Goal: Communication & Community: Answer question/provide support

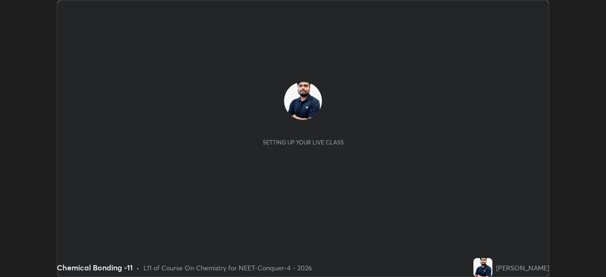
scroll to position [277, 605]
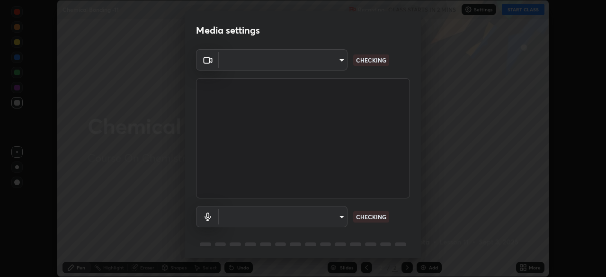
type input "a2c9e0304fea7a197325265949ed38064ec23766b16e4a4df4757bcf8ee53c87"
click at [324, 218] on body "Erase all Chemical Bonding -11 Recording CLASS STARTS IN 1 MIN Settings START C…" at bounding box center [303, 138] width 606 height 277
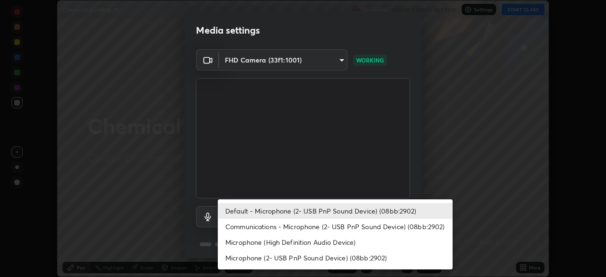
click at [272, 228] on li "Communications - Microphone (2- USB PnP Sound Device) (08bb:2902)" at bounding box center [335, 227] width 235 height 16
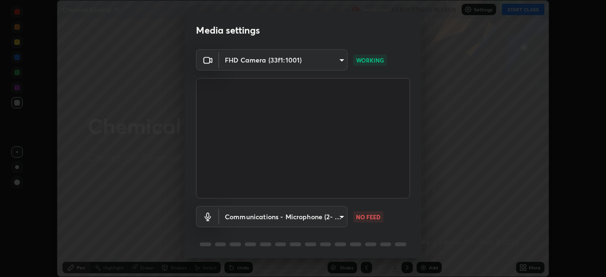
click at [257, 211] on body "Erase all Chemical Bonding -11 Recording CLASS STARTS IN 1 MIN Settings START C…" at bounding box center [303, 138] width 606 height 277
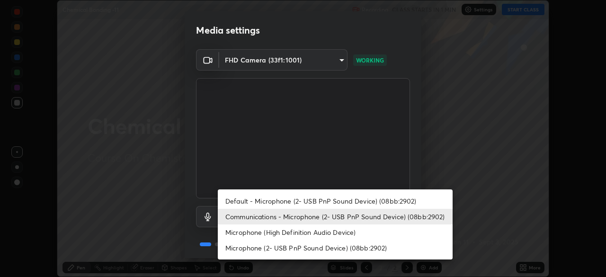
click at [250, 199] on li "Default - Microphone (2- USB PnP Sound Device) (08bb:2902)" at bounding box center [335, 201] width 235 height 16
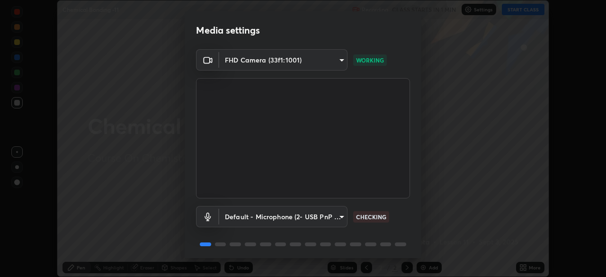
type input "default"
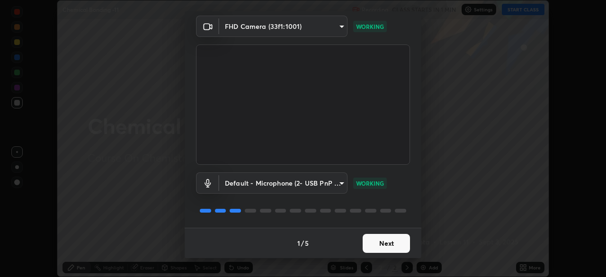
click at [372, 245] on button "Next" at bounding box center [386, 243] width 47 height 19
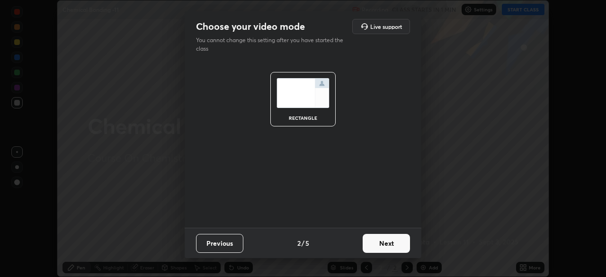
scroll to position [0, 0]
click at [378, 247] on button "Next" at bounding box center [386, 243] width 47 height 19
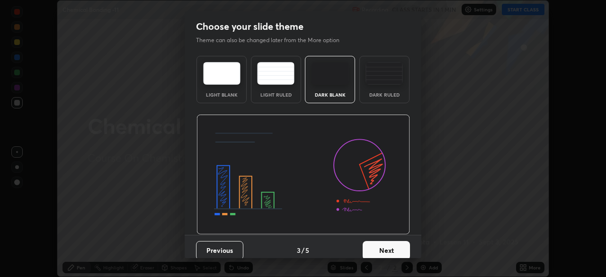
click at [383, 246] on button "Next" at bounding box center [386, 250] width 47 height 19
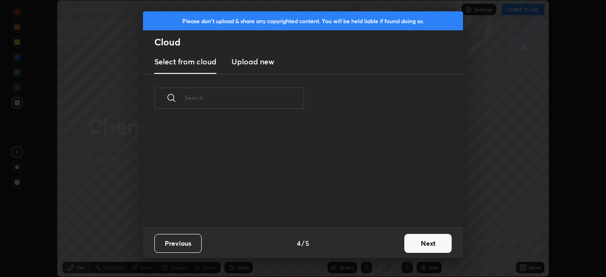
click at [391, 248] on div "Previous 4 / 5 Next" at bounding box center [303, 243] width 320 height 30
click at [412, 245] on button "Next" at bounding box center [427, 243] width 47 height 19
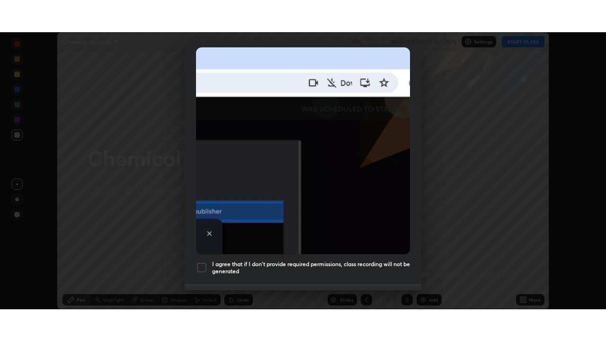
scroll to position [227, 0]
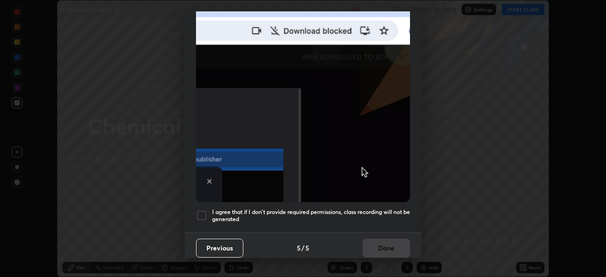
click at [199, 213] on div at bounding box center [201, 215] width 11 height 11
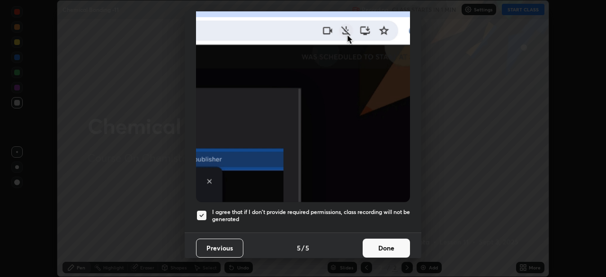
click at [382, 243] on button "Done" at bounding box center [386, 248] width 47 height 19
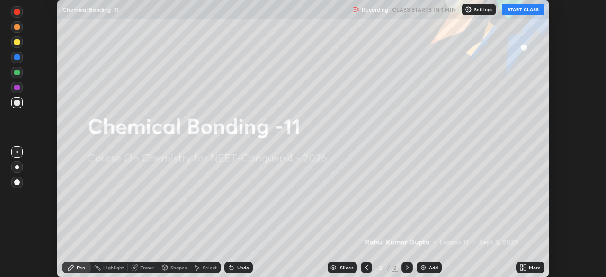
click at [524, 270] on icon at bounding box center [525, 269] width 2 height 2
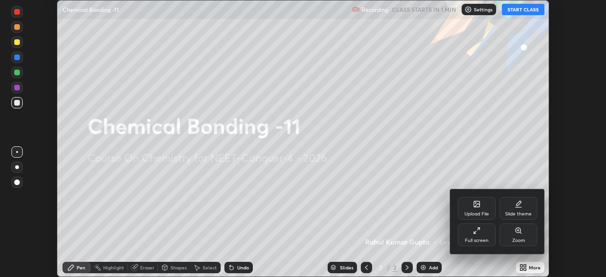
click at [482, 228] on div "Full screen" at bounding box center [477, 234] width 38 height 23
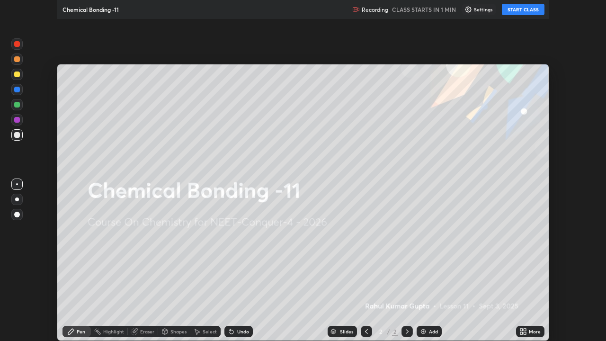
scroll to position [341, 606]
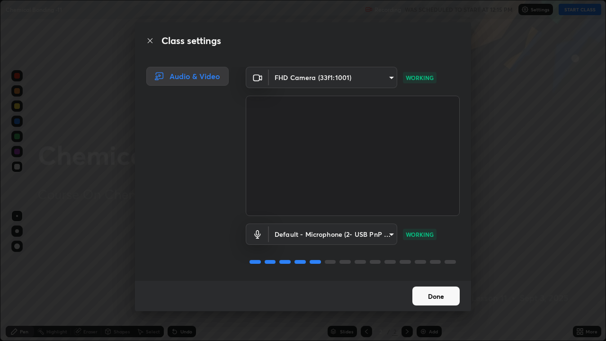
click at [444, 276] on button "Done" at bounding box center [435, 295] width 47 height 19
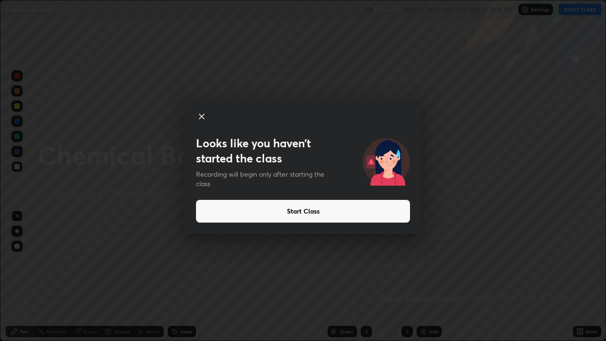
click at [356, 210] on button "Start Class" at bounding box center [303, 211] width 214 height 23
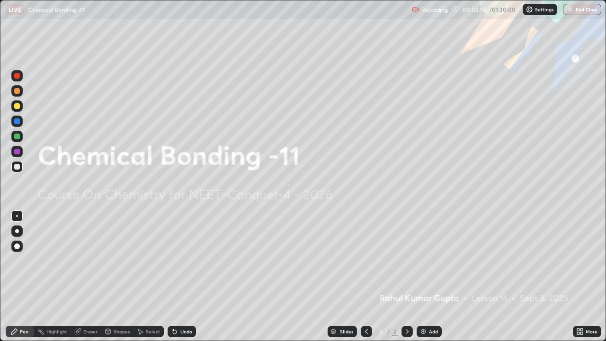
click at [436, 276] on div "Add" at bounding box center [433, 331] width 9 height 5
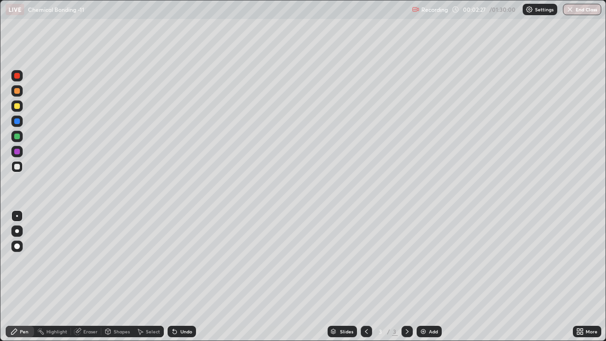
click at [16, 93] on div at bounding box center [17, 91] width 6 height 6
click at [15, 227] on div at bounding box center [16, 230] width 11 height 11
click at [117, 276] on div "Shapes" at bounding box center [122, 331] width 16 height 5
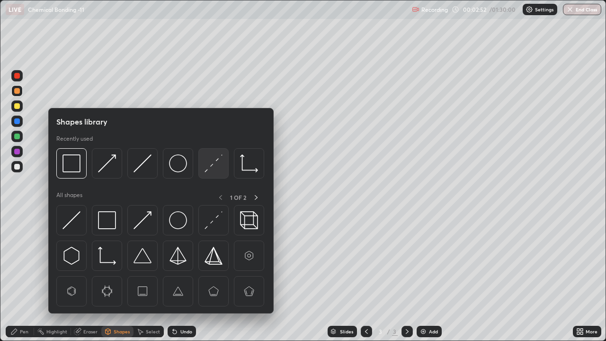
click at [211, 168] on img at bounding box center [213, 163] width 18 height 18
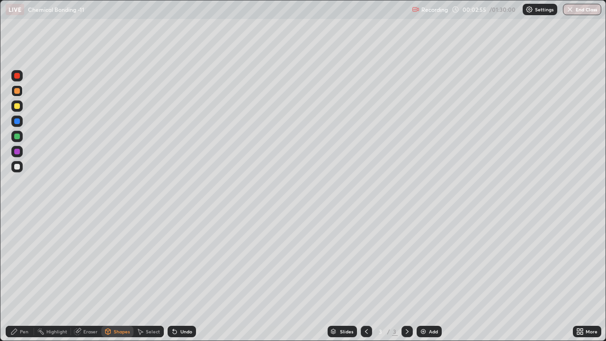
click at [20, 276] on div "Pen" at bounding box center [24, 331] width 9 height 5
click at [17, 231] on div at bounding box center [17, 231] width 4 height 4
click at [19, 168] on div at bounding box center [17, 167] width 6 height 6
click at [16, 124] on div at bounding box center [17, 121] width 6 height 6
click at [18, 168] on div at bounding box center [17, 167] width 6 height 6
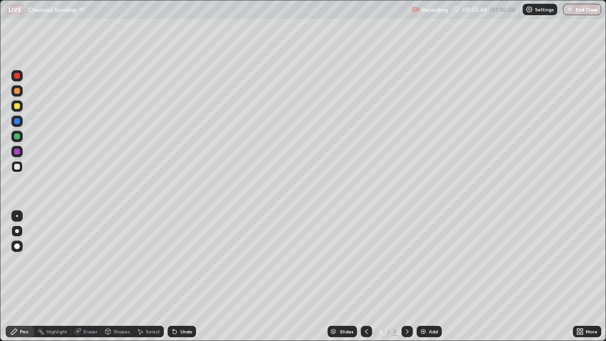
click at [17, 152] on div at bounding box center [17, 152] width 6 height 6
click at [17, 167] on div at bounding box center [17, 167] width 6 height 6
click at [427, 276] on div "Add" at bounding box center [429, 331] width 25 height 11
click at [17, 92] on div at bounding box center [17, 91] width 6 height 6
click at [112, 276] on div "Shapes" at bounding box center [117, 331] width 32 height 11
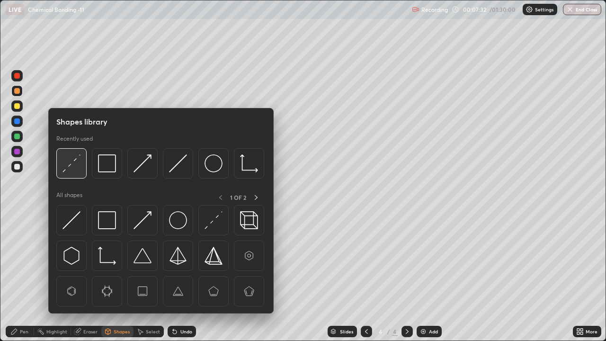
click at [76, 160] on img at bounding box center [71, 163] width 18 height 18
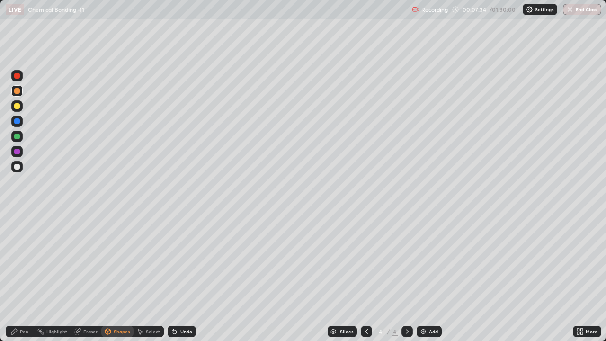
click at [16, 167] on div at bounding box center [17, 167] width 6 height 6
click at [22, 276] on div "Pen" at bounding box center [24, 331] width 9 height 5
click at [18, 108] on div at bounding box center [17, 106] width 6 height 6
click at [18, 168] on div at bounding box center [17, 167] width 6 height 6
click at [18, 152] on div at bounding box center [17, 152] width 6 height 6
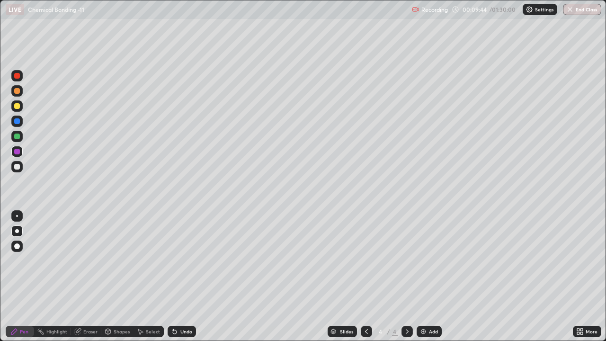
click at [16, 167] on div at bounding box center [17, 167] width 6 height 6
click at [18, 124] on div at bounding box center [17, 121] width 6 height 6
click at [19, 169] on div at bounding box center [16, 166] width 11 height 11
click at [421, 276] on div "Add" at bounding box center [429, 331] width 25 height 11
click at [16, 136] on div at bounding box center [17, 136] width 6 height 6
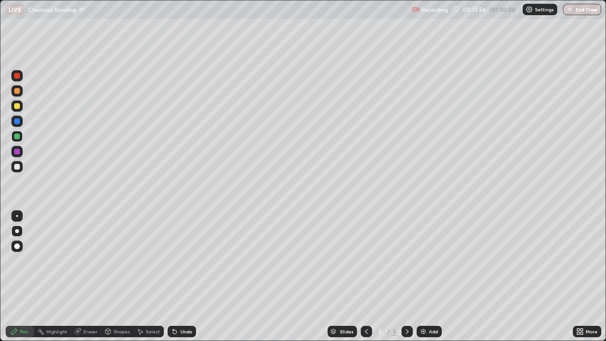
click at [21, 168] on div at bounding box center [16, 166] width 11 height 11
click at [119, 276] on div "Shapes" at bounding box center [122, 331] width 16 height 5
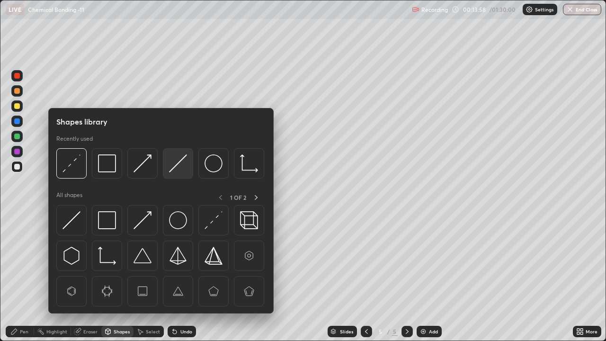
click at [177, 166] on img at bounding box center [178, 163] width 18 height 18
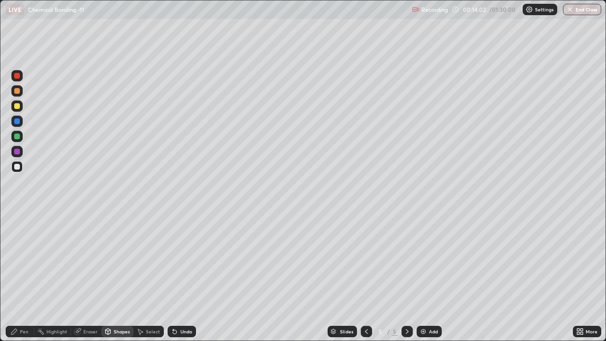
click at [22, 276] on div "Pen" at bounding box center [20, 331] width 28 height 11
click at [18, 151] on div at bounding box center [17, 152] width 6 height 6
click at [176, 276] on icon at bounding box center [175, 332] width 8 height 8
click at [366, 276] on icon at bounding box center [366, 331] width 3 height 5
click at [366, 276] on icon at bounding box center [367, 332] width 8 height 8
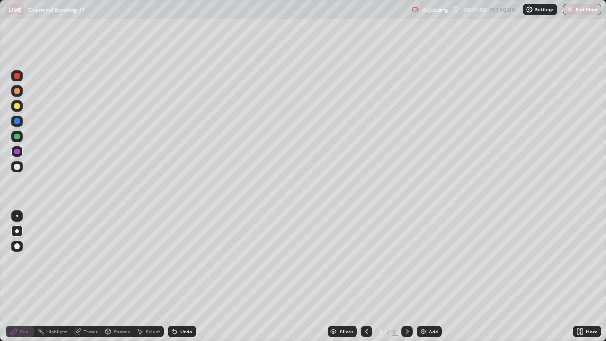
click at [406, 276] on icon at bounding box center [407, 332] width 8 height 8
click at [366, 276] on icon at bounding box center [367, 332] width 8 height 8
click at [407, 276] on icon at bounding box center [407, 332] width 8 height 8
click at [406, 276] on icon at bounding box center [407, 332] width 8 height 8
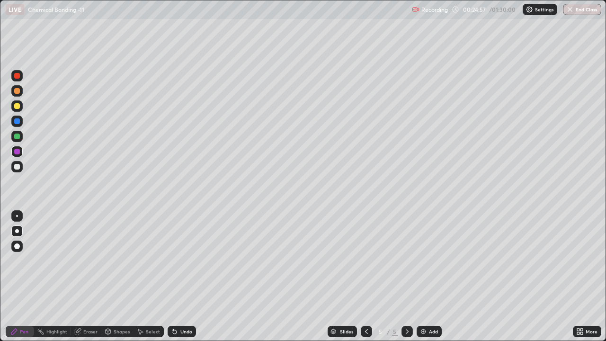
click at [427, 276] on div "Add" at bounding box center [429, 331] width 25 height 11
click at [19, 90] on div at bounding box center [17, 91] width 6 height 6
click at [429, 276] on div "Add" at bounding box center [433, 331] width 9 height 5
click at [18, 106] on div at bounding box center [17, 106] width 6 height 6
click at [17, 140] on div at bounding box center [16, 136] width 11 height 11
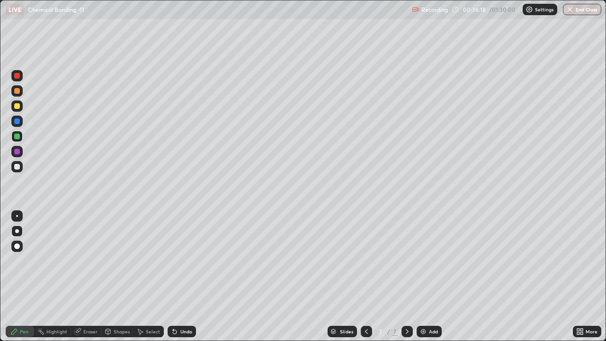
click at [365, 276] on icon at bounding box center [367, 332] width 8 height 8
click at [18, 170] on div at bounding box center [16, 166] width 11 height 11
click at [406, 276] on icon at bounding box center [407, 332] width 8 height 8
click at [425, 276] on div "Add" at bounding box center [429, 331] width 25 height 11
click at [18, 90] on div at bounding box center [17, 91] width 6 height 6
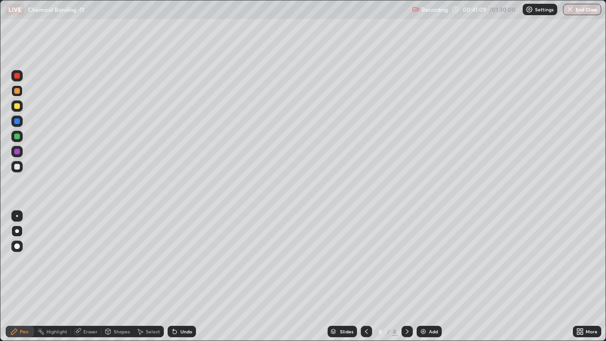
click at [364, 276] on icon at bounding box center [367, 332] width 8 height 8
click at [366, 276] on div at bounding box center [366, 331] width 11 height 11
click at [365, 276] on icon at bounding box center [367, 332] width 8 height 8
click at [406, 276] on icon at bounding box center [407, 331] width 3 height 5
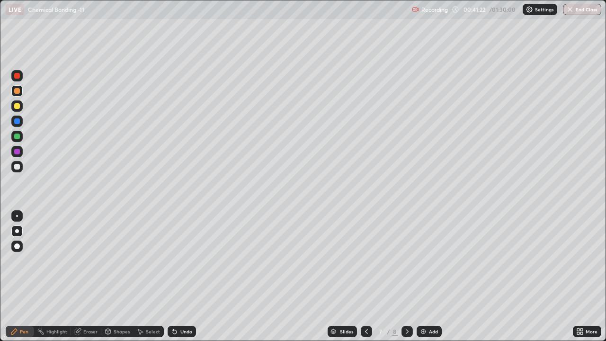
click at [407, 276] on icon at bounding box center [407, 332] width 8 height 8
click at [406, 276] on icon at bounding box center [407, 332] width 8 height 8
click at [116, 276] on div "Shapes" at bounding box center [122, 331] width 16 height 5
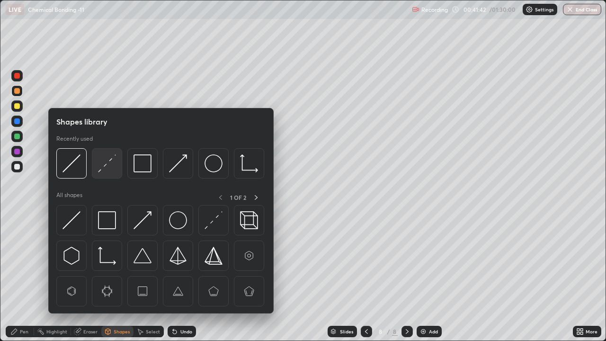
click at [106, 165] on img at bounding box center [107, 163] width 18 height 18
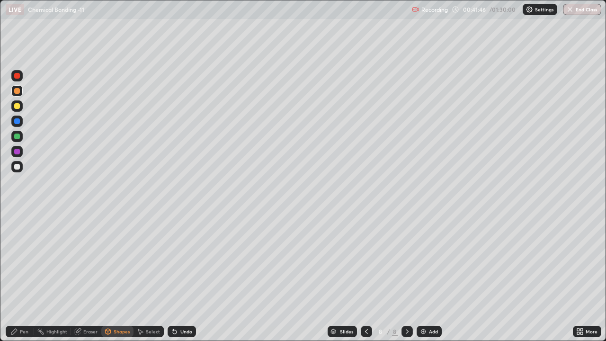
click at [19, 276] on div "Pen" at bounding box center [20, 331] width 28 height 11
click at [17, 167] on div at bounding box center [17, 167] width 6 height 6
click at [117, 276] on div "Shapes" at bounding box center [122, 331] width 16 height 5
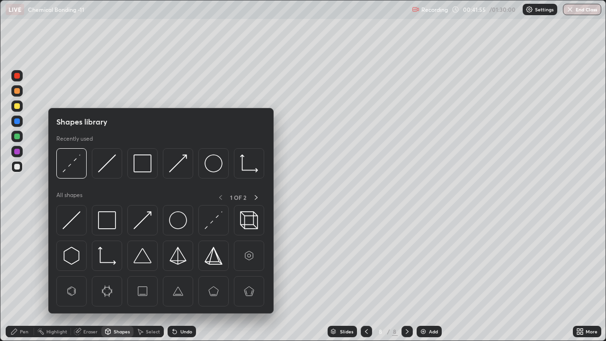
click at [25, 276] on div "Pen" at bounding box center [24, 331] width 9 height 5
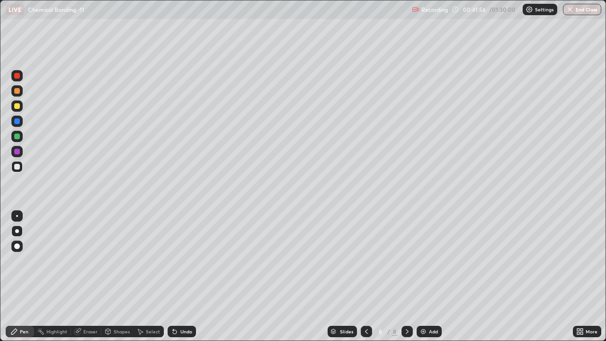
click at [18, 137] on div at bounding box center [17, 136] width 6 height 6
click at [16, 215] on div at bounding box center [17, 216] width 2 height 2
click at [112, 276] on div "Shapes" at bounding box center [117, 331] width 32 height 11
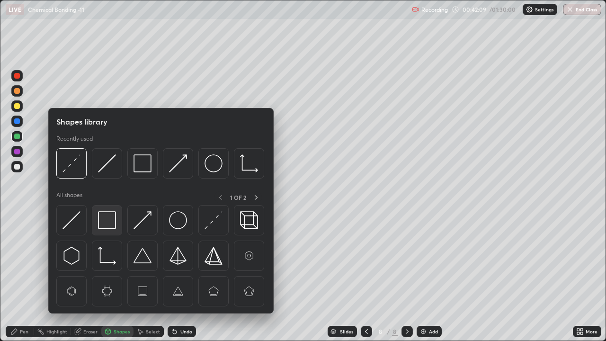
click at [109, 220] on img at bounding box center [107, 220] width 18 height 18
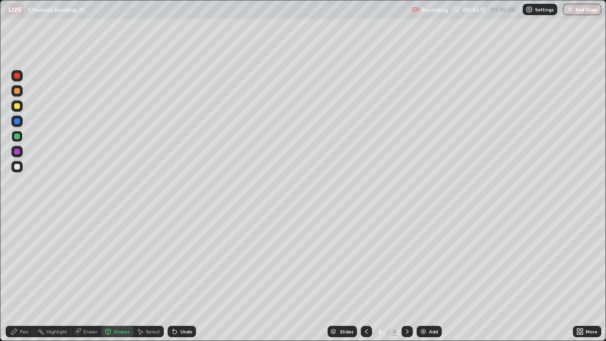
click at [117, 276] on div "Shapes" at bounding box center [122, 331] width 16 height 5
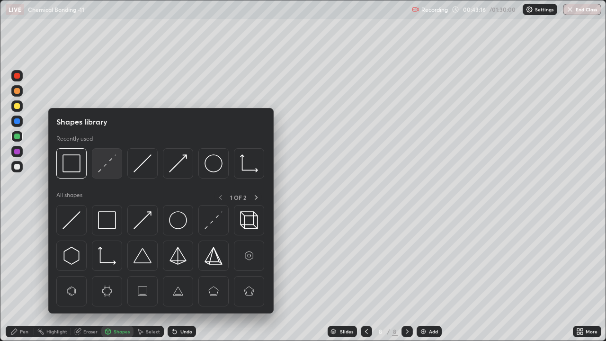
click at [112, 160] on img at bounding box center [107, 163] width 18 height 18
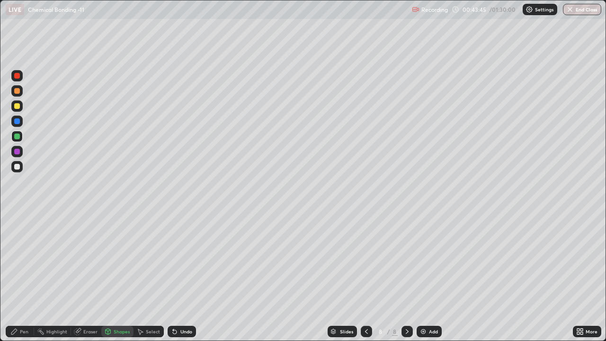
click at [180, 276] on div "Undo" at bounding box center [186, 331] width 12 height 5
click at [118, 276] on div "Shapes" at bounding box center [122, 331] width 16 height 5
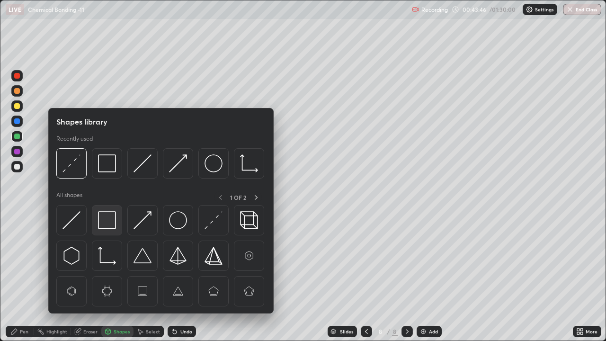
click at [106, 221] on img at bounding box center [107, 220] width 18 height 18
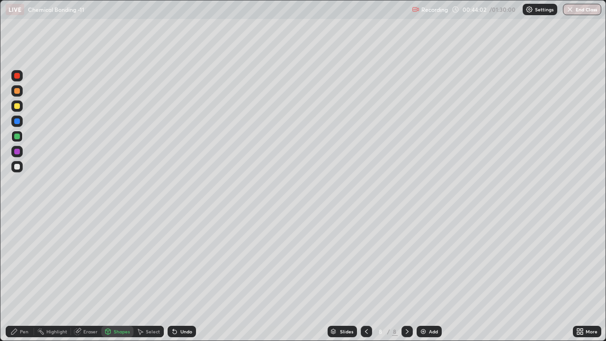
click at [23, 276] on div "Pen" at bounding box center [20, 331] width 28 height 11
click at [18, 168] on div at bounding box center [17, 167] width 6 height 6
click at [15, 138] on div at bounding box center [17, 136] width 6 height 6
click at [114, 276] on div "Shapes" at bounding box center [122, 331] width 16 height 5
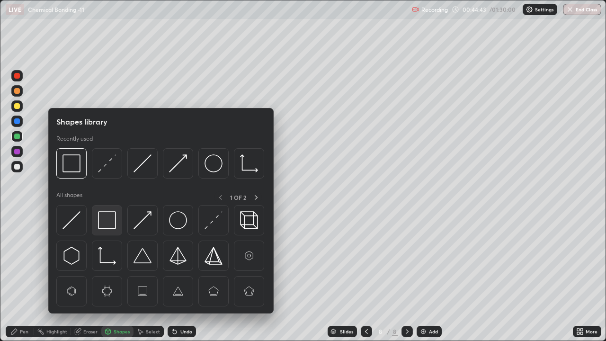
click at [109, 218] on img at bounding box center [107, 220] width 18 height 18
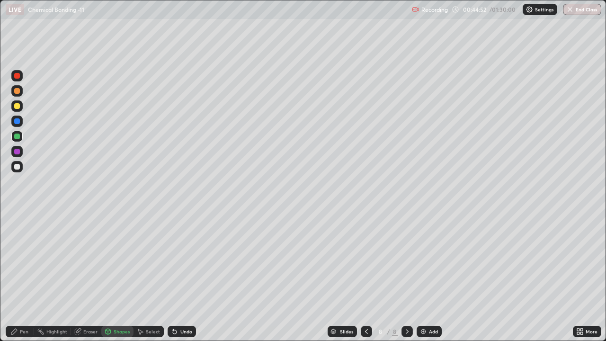
click at [116, 276] on div "Shapes" at bounding box center [122, 331] width 16 height 5
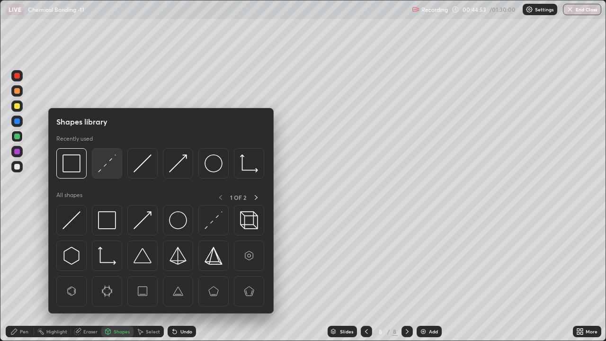
click at [108, 167] on img at bounding box center [107, 163] width 18 height 18
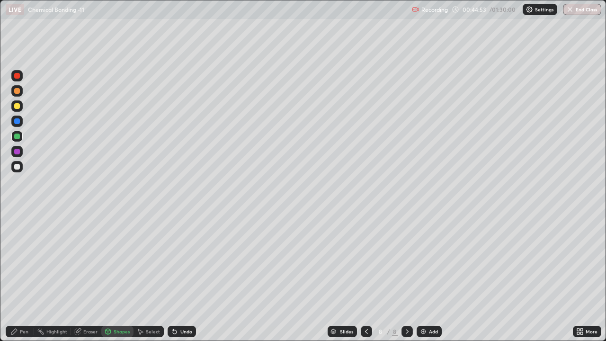
click at [18, 164] on div at bounding box center [17, 167] width 6 height 6
click at [121, 276] on div "Shapes" at bounding box center [122, 331] width 16 height 5
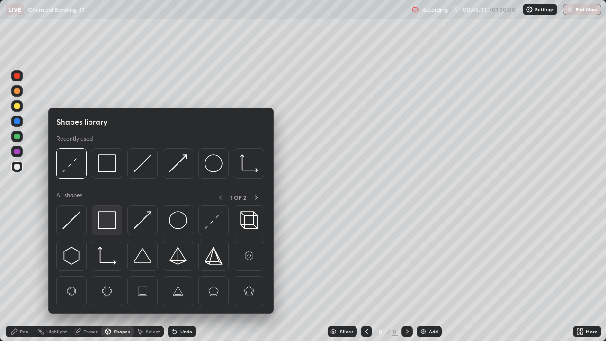
click at [106, 218] on img at bounding box center [107, 220] width 18 height 18
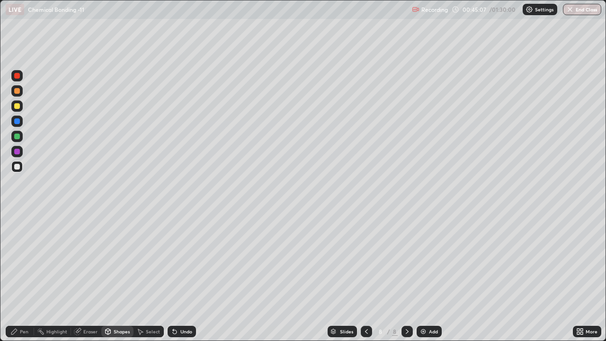
click at [23, 276] on div "Pen" at bounding box center [24, 331] width 9 height 5
click at [18, 152] on div at bounding box center [17, 152] width 6 height 6
click at [119, 276] on div "Shapes" at bounding box center [122, 331] width 16 height 5
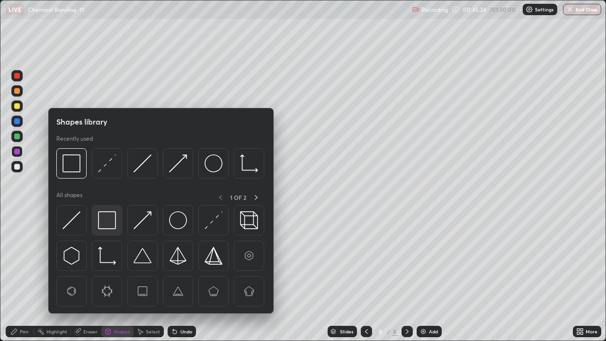
click at [107, 221] on img at bounding box center [107, 220] width 18 height 18
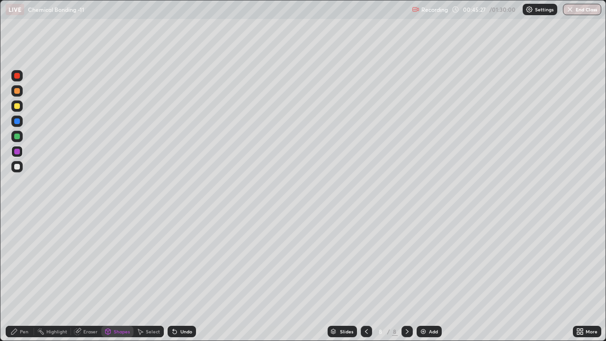
click at [18, 136] on div at bounding box center [17, 136] width 6 height 6
click at [115, 276] on div "Shapes" at bounding box center [122, 331] width 16 height 5
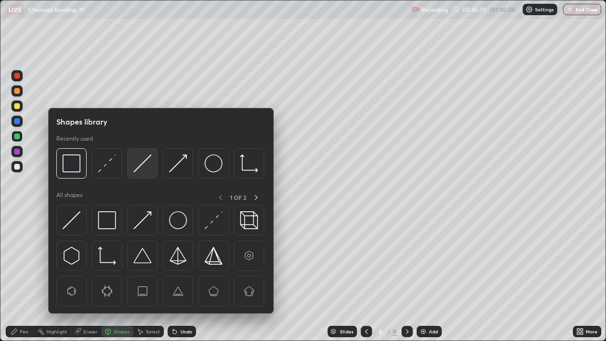
click at [145, 163] on img at bounding box center [142, 163] width 18 height 18
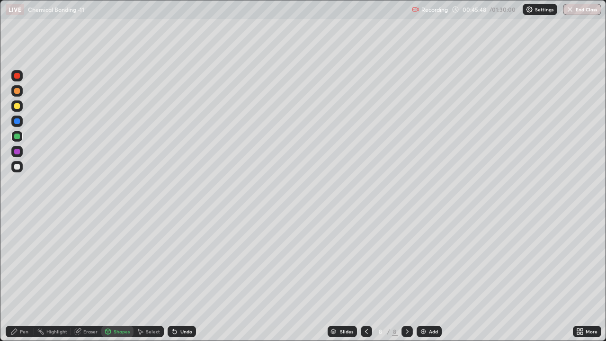
click at [115, 276] on div "Shapes" at bounding box center [122, 331] width 16 height 5
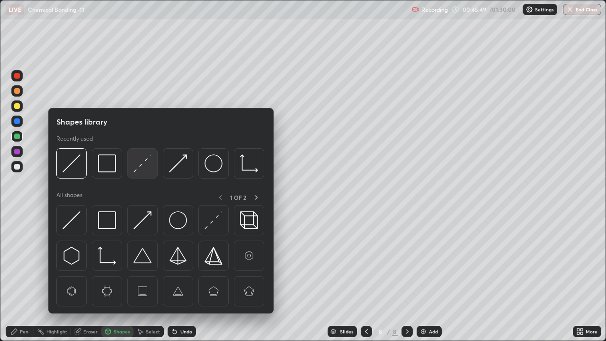
click at [143, 165] on img at bounding box center [142, 163] width 18 height 18
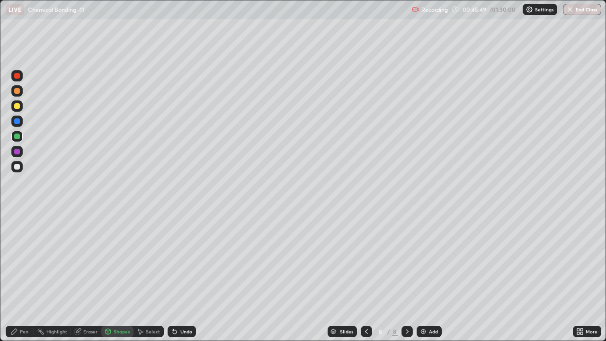
click at [15, 169] on div at bounding box center [17, 167] width 6 height 6
click at [120, 276] on div "Shapes" at bounding box center [122, 331] width 16 height 5
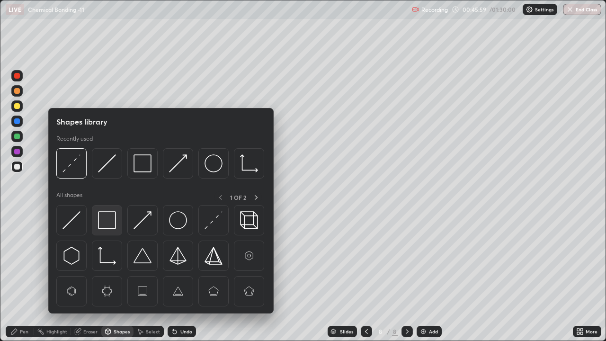
click at [103, 215] on img at bounding box center [107, 220] width 18 height 18
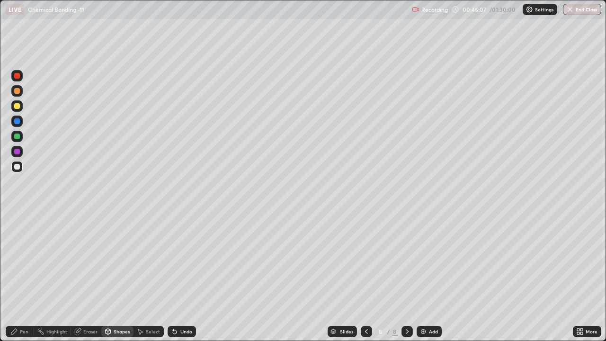
click at [89, 276] on div "Eraser" at bounding box center [90, 331] width 14 height 5
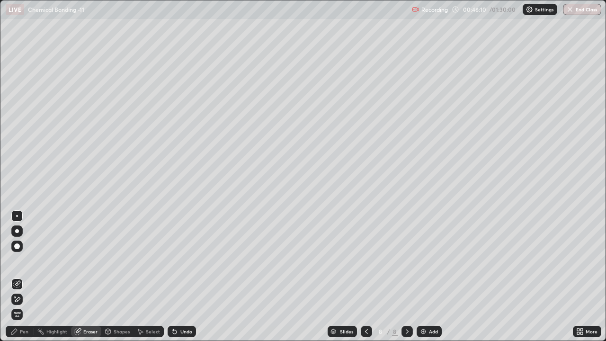
click at [115, 276] on div "Shapes" at bounding box center [117, 331] width 32 height 11
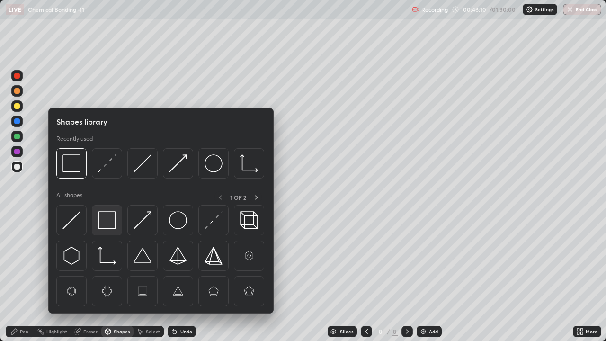
click at [108, 214] on img at bounding box center [107, 220] width 18 height 18
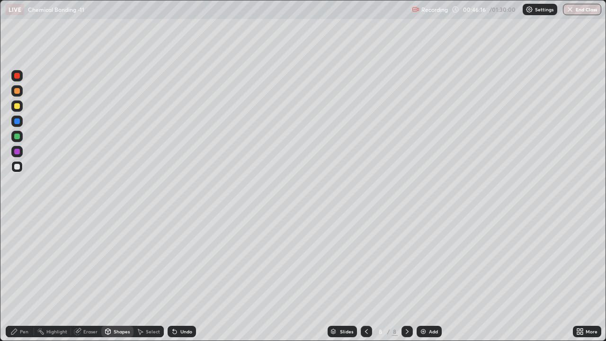
click at [26, 276] on div "Pen" at bounding box center [20, 331] width 28 height 11
click at [18, 151] on div at bounding box center [17, 152] width 6 height 6
click at [17, 168] on div at bounding box center [17, 167] width 6 height 6
click at [119, 276] on div "Shapes" at bounding box center [122, 331] width 16 height 5
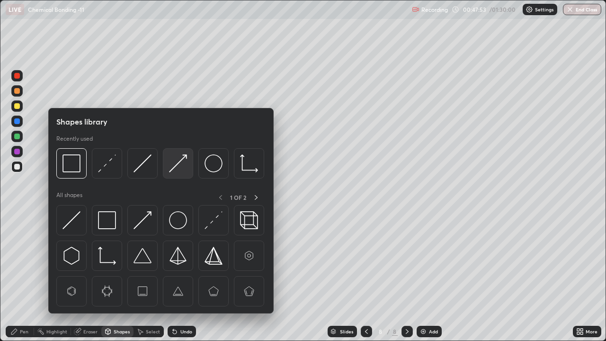
click at [173, 167] on img at bounding box center [178, 163] width 18 height 18
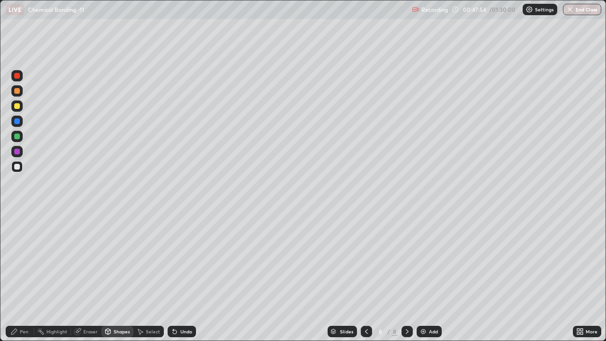
click at [16, 123] on div at bounding box center [17, 121] width 6 height 6
click at [24, 276] on div "Pen" at bounding box center [24, 331] width 9 height 5
click at [16, 153] on div at bounding box center [17, 152] width 6 height 6
click at [18, 137] on div at bounding box center [17, 136] width 6 height 6
click at [18, 121] on div at bounding box center [17, 121] width 6 height 6
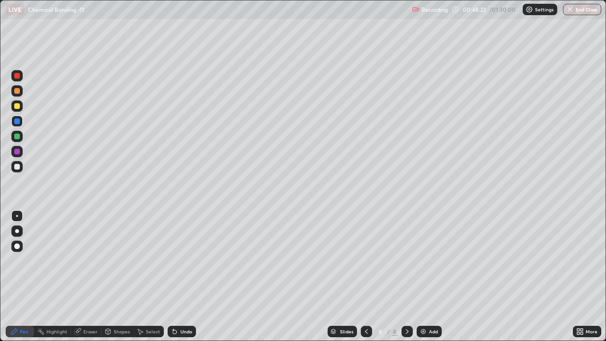
click at [18, 164] on div at bounding box center [17, 167] width 6 height 6
click at [16, 122] on div at bounding box center [17, 121] width 6 height 6
click at [17, 167] on div at bounding box center [17, 167] width 6 height 6
click at [19, 153] on div at bounding box center [16, 151] width 11 height 11
click at [18, 107] on div at bounding box center [17, 106] width 6 height 6
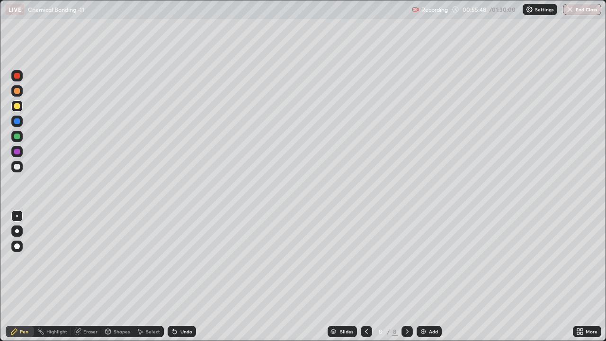
click at [431, 276] on div "Add" at bounding box center [433, 331] width 9 height 5
click at [19, 93] on div at bounding box center [17, 91] width 6 height 6
click at [21, 171] on div at bounding box center [16, 166] width 11 height 11
click at [18, 167] on div at bounding box center [17, 167] width 6 height 6
click at [18, 107] on div at bounding box center [17, 106] width 6 height 6
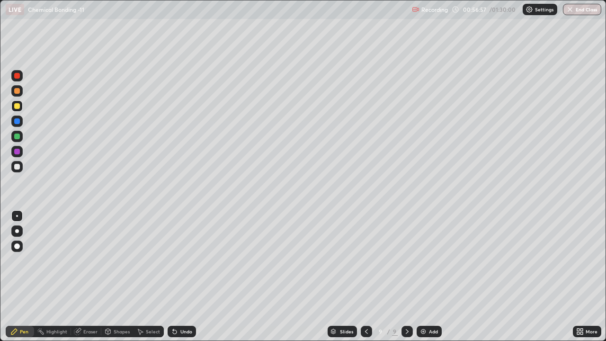
click at [17, 170] on div at bounding box center [16, 166] width 11 height 11
click at [365, 276] on icon at bounding box center [367, 332] width 8 height 8
click at [408, 276] on icon at bounding box center [407, 332] width 8 height 8
click at [366, 276] on icon at bounding box center [367, 332] width 8 height 8
click at [406, 276] on icon at bounding box center [407, 332] width 8 height 8
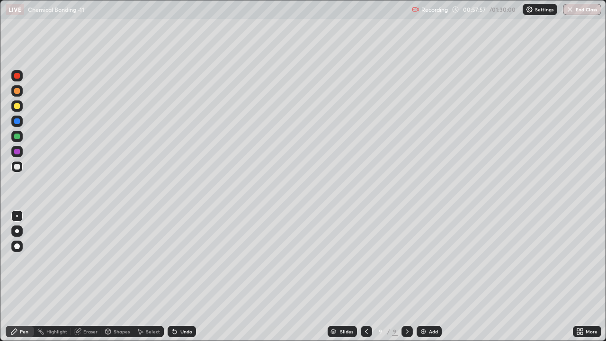
click at [366, 276] on div at bounding box center [366, 331] width 11 height 11
click at [406, 276] on icon at bounding box center [407, 332] width 8 height 8
click at [366, 276] on icon at bounding box center [367, 332] width 8 height 8
click at [406, 276] on icon at bounding box center [407, 332] width 8 height 8
click at [18, 108] on div at bounding box center [17, 106] width 6 height 6
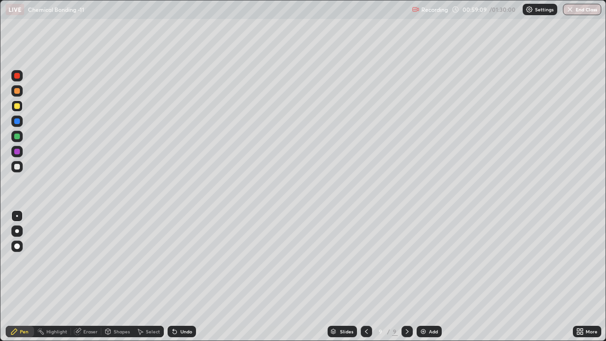
click at [18, 171] on div at bounding box center [16, 166] width 11 height 11
click at [111, 276] on div "Shapes" at bounding box center [117, 331] width 32 height 11
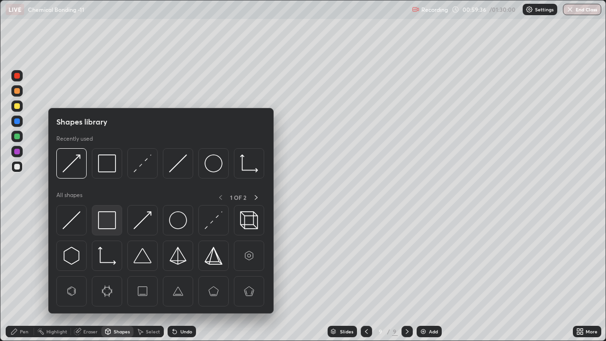
click at [106, 224] on img at bounding box center [107, 220] width 18 height 18
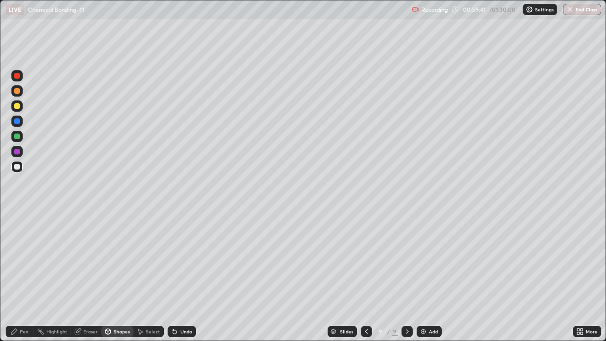
click at [180, 276] on div "Undo" at bounding box center [186, 331] width 12 height 5
click at [183, 276] on div "Undo" at bounding box center [186, 331] width 12 height 5
click at [20, 276] on div "Pen" at bounding box center [24, 331] width 9 height 5
click at [16, 137] on div at bounding box center [17, 136] width 6 height 6
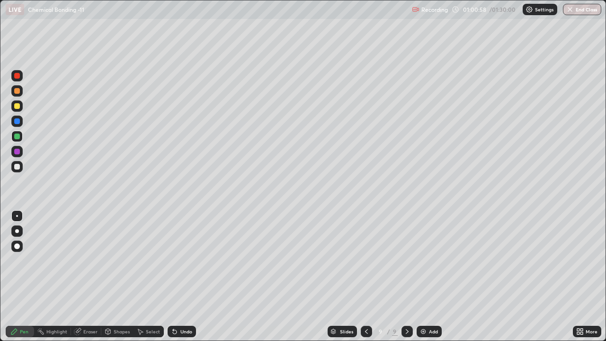
click at [119, 276] on div "Shapes" at bounding box center [122, 331] width 16 height 5
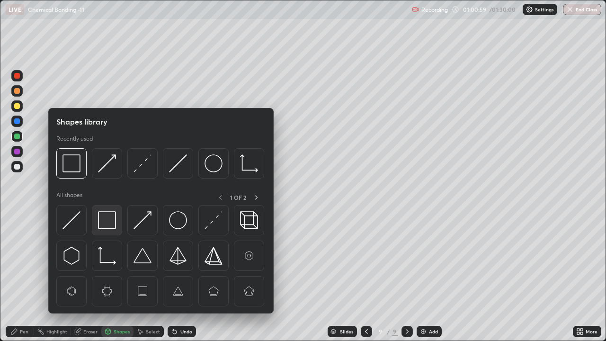
click at [108, 224] on img at bounding box center [107, 220] width 18 height 18
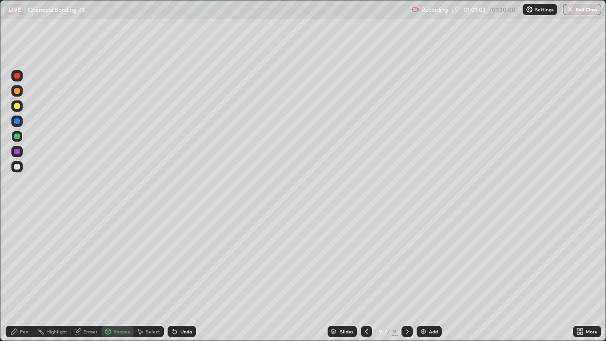
click at [18, 276] on div "Pen" at bounding box center [20, 331] width 28 height 11
click at [17, 106] on div at bounding box center [17, 106] width 6 height 6
click at [365, 276] on icon at bounding box center [367, 332] width 8 height 8
click at [406, 276] on div at bounding box center [406, 331] width 11 height 11
click at [18, 105] on div at bounding box center [17, 106] width 6 height 6
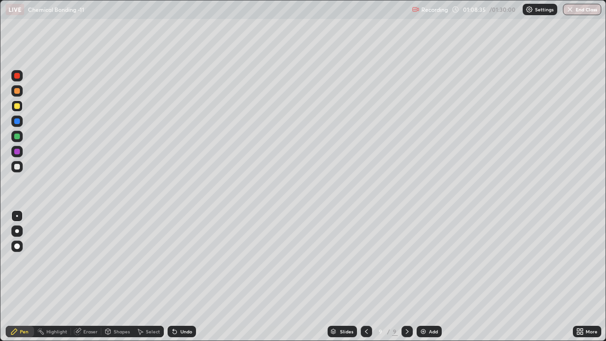
click at [365, 276] on icon at bounding box center [367, 332] width 8 height 8
click at [406, 276] on icon at bounding box center [407, 332] width 8 height 8
click at [425, 276] on img at bounding box center [423, 332] width 8 height 8
click at [17, 92] on div at bounding box center [17, 91] width 6 height 6
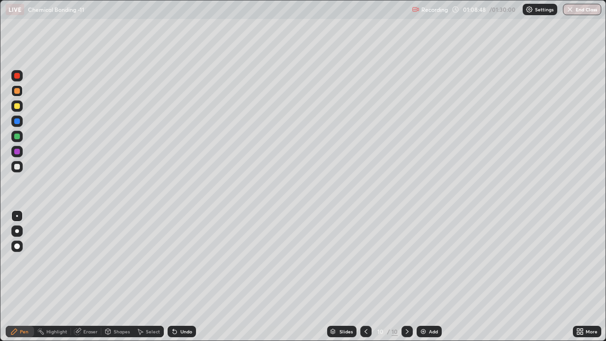
click at [19, 168] on div at bounding box center [17, 167] width 6 height 6
click at [18, 138] on div at bounding box center [17, 136] width 6 height 6
click at [14, 164] on div at bounding box center [16, 166] width 11 height 11
click at [17, 121] on div at bounding box center [17, 121] width 6 height 6
click at [18, 138] on div at bounding box center [17, 136] width 6 height 6
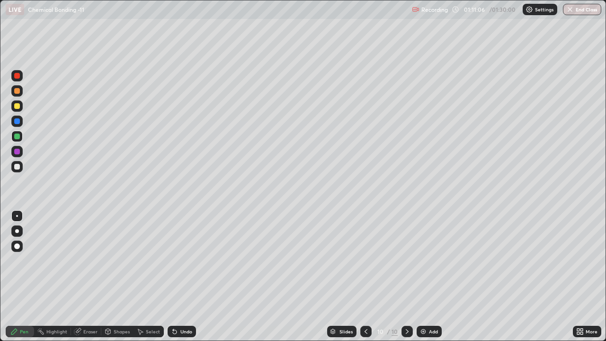
click at [17, 167] on div at bounding box center [17, 167] width 6 height 6
click at [16, 137] on div at bounding box center [17, 136] width 6 height 6
click at [365, 276] on icon at bounding box center [366, 332] width 8 height 8
click at [364, 276] on icon at bounding box center [366, 332] width 8 height 8
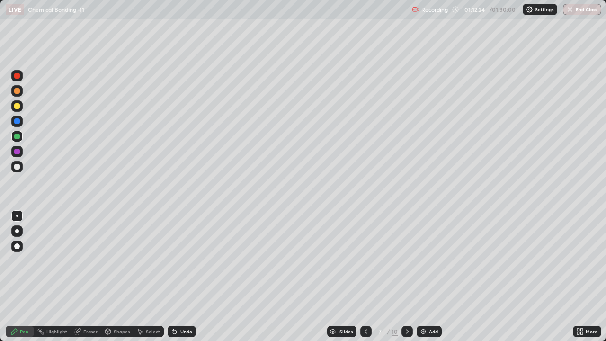
click at [364, 276] on icon at bounding box center [366, 332] width 8 height 8
click at [363, 276] on div at bounding box center [365, 331] width 11 height 11
click at [409, 276] on icon at bounding box center [407, 332] width 8 height 8
click at [408, 276] on icon at bounding box center [407, 332] width 8 height 8
click at [406, 276] on icon at bounding box center [407, 332] width 8 height 8
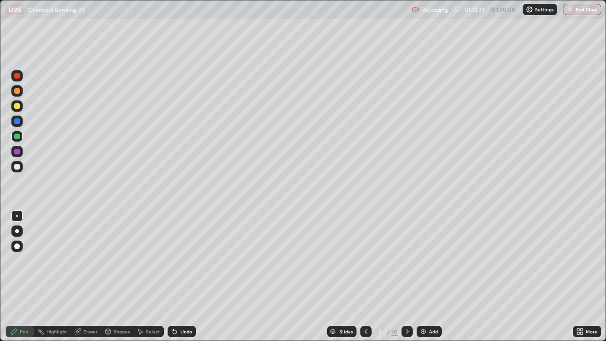
click at [405, 276] on icon at bounding box center [407, 332] width 8 height 8
click at [406, 276] on icon at bounding box center [407, 332] width 8 height 8
click at [16, 118] on div at bounding box center [17, 121] width 6 height 6
click at [18, 107] on div at bounding box center [17, 106] width 6 height 6
click at [180, 276] on div "Undo" at bounding box center [186, 331] width 12 height 5
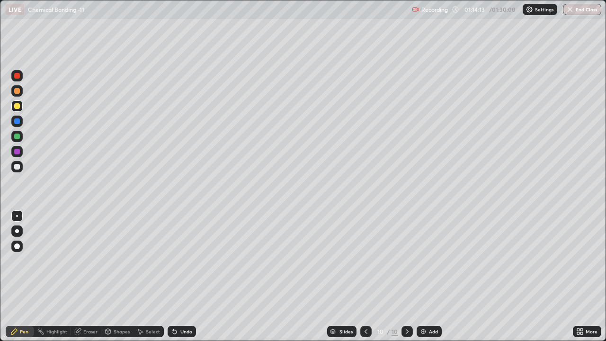
click at [180, 276] on div "Undo" at bounding box center [186, 331] width 12 height 5
click at [589, 9] on button "End Class" at bounding box center [582, 9] width 38 height 11
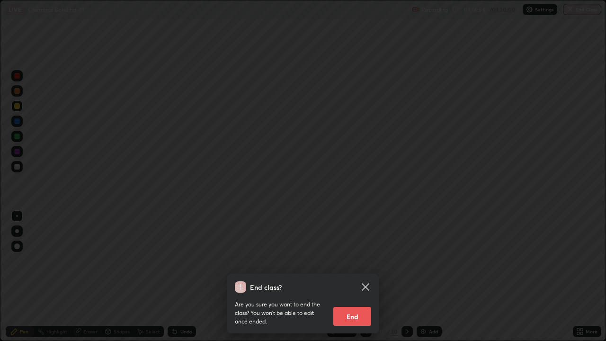
click at [362, 276] on button "End" at bounding box center [352, 316] width 38 height 19
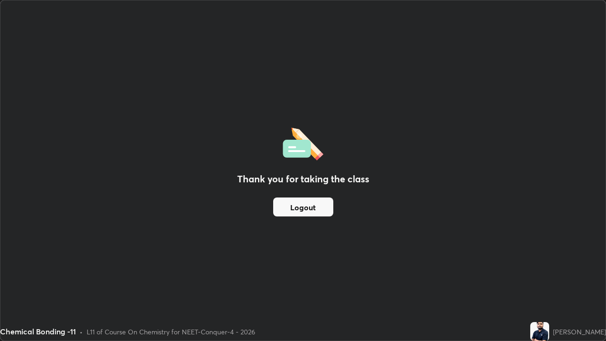
click at [317, 207] on button "Logout" at bounding box center [303, 206] width 60 height 19
